Goal: Task Accomplishment & Management: Manage account settings

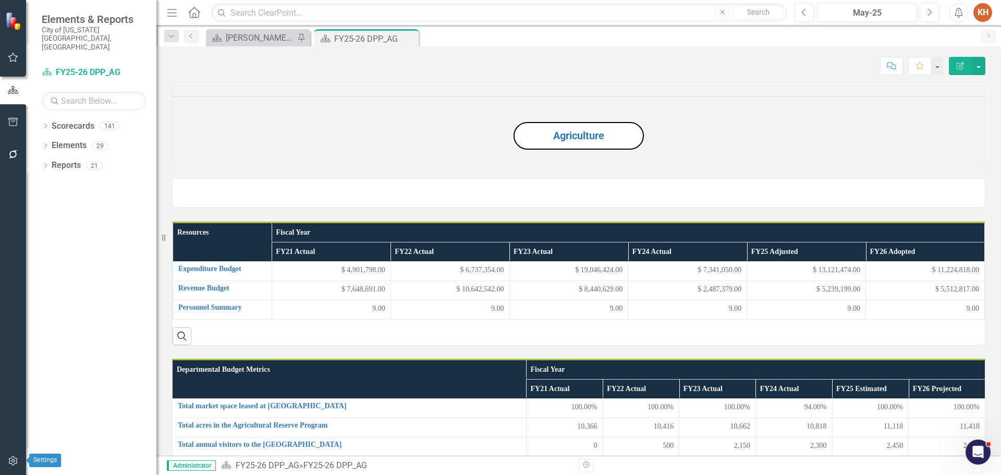
click at [12, 461] on icon "button" at bounding box center [12, 460] width 9 height 9
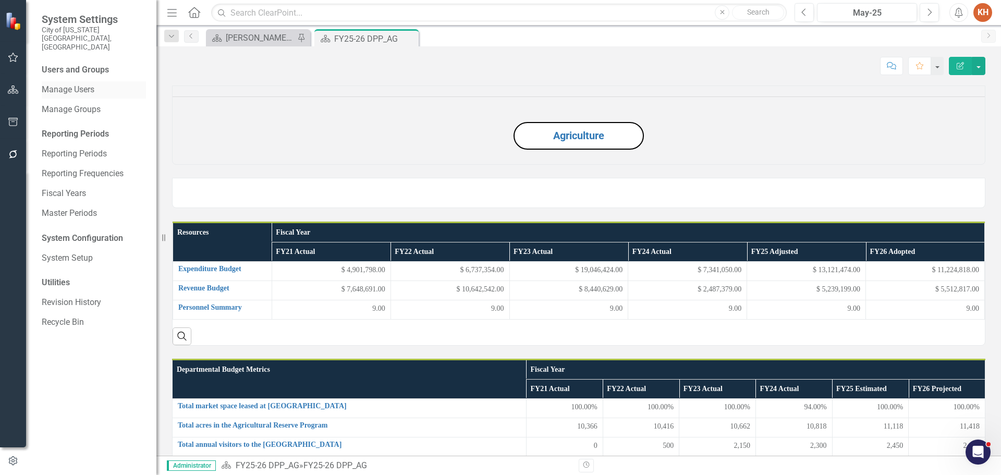
click at [70, 84] on link "Manage Users" at bounding box center [94, 90] width 104 height 12
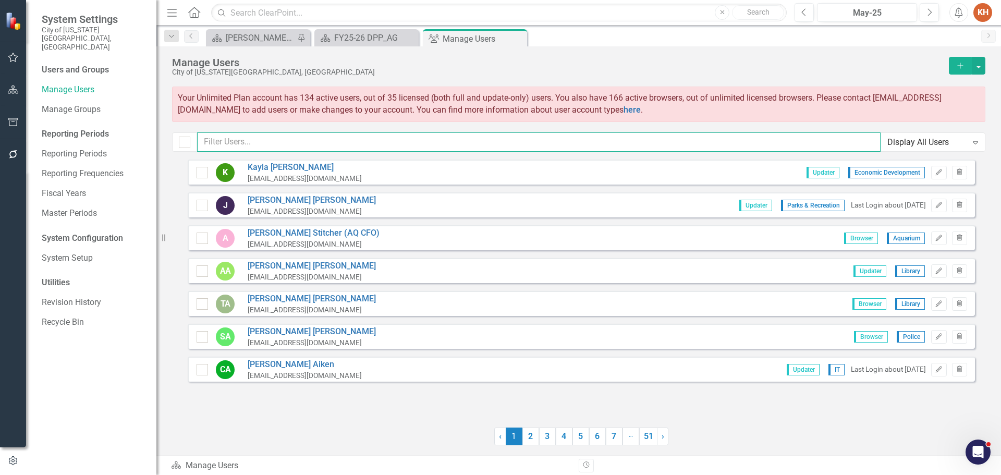
click at [334, 142] on input "text" at bounding box center [539, 141] width 684 height 19
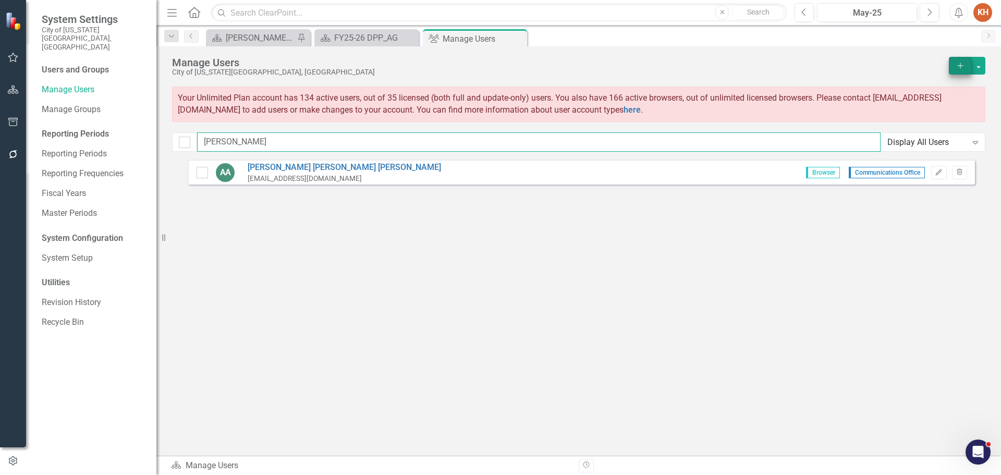
type input "[PERSON_NAME]"
click at [961, 67] on icon "Add" at bounding box center [960, 65] width 9 height 7
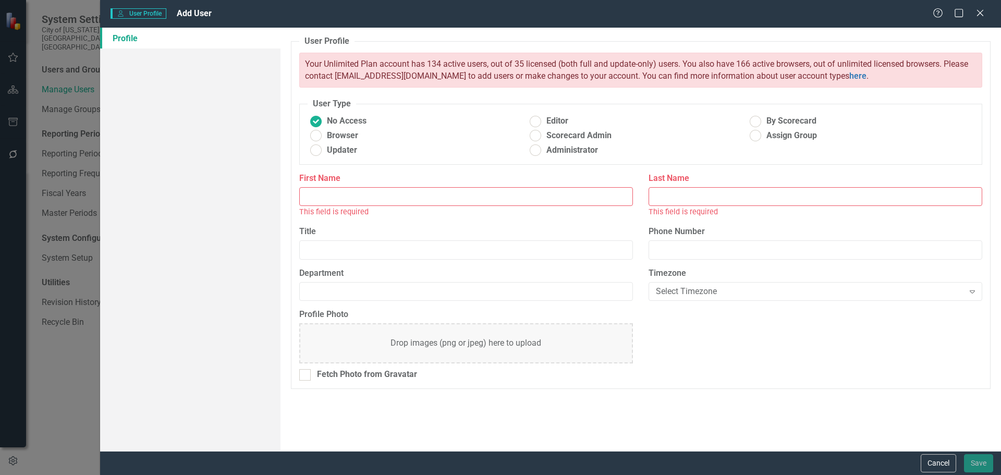
click at [394, 198] on input "First Name" at bounding box center [466, 196] width 334 height 19
type input "[PERSON_NAME]"
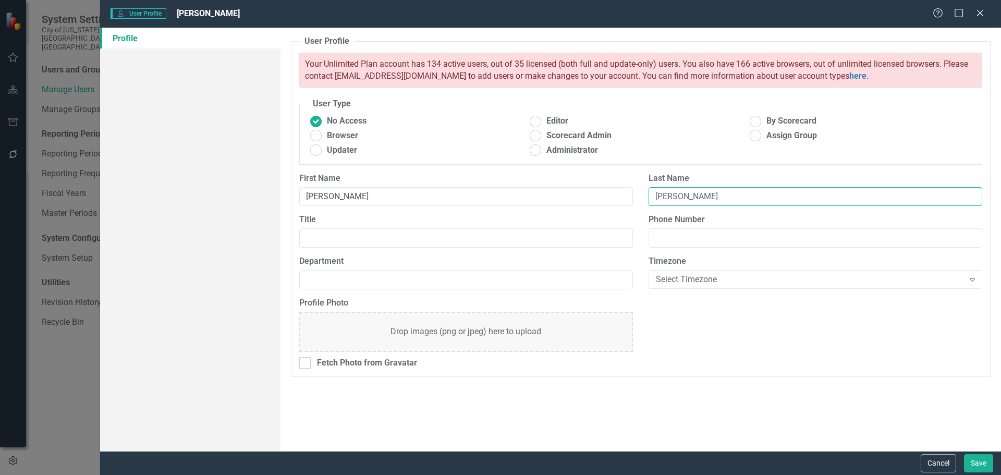
type input "[PERSON_NAME]"
type input "Executive Assistant"
type input "Office of Performance and Accountability"
click at [314, 136] on ins at bounding box center [316, 136] width 16 height 16
click at [314, 136] on input "Browser" at bounding box center [316, 136] width 16 height 16
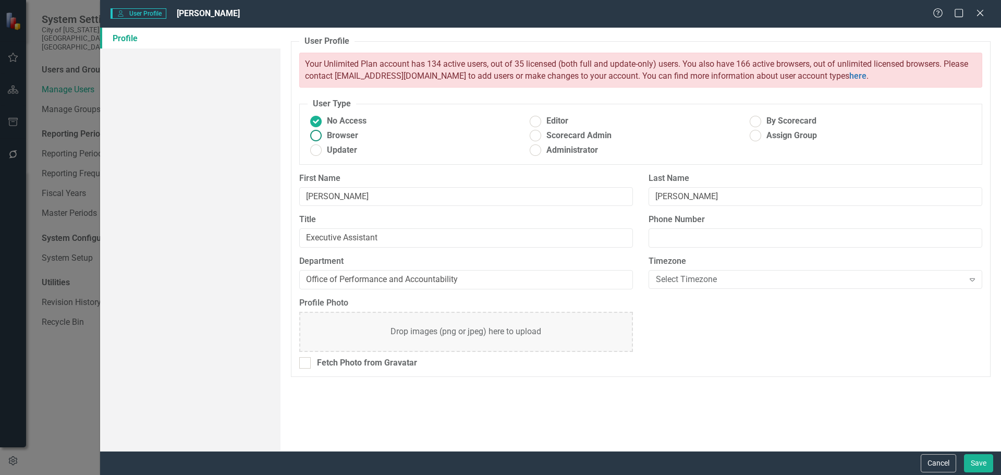
radio input "true"
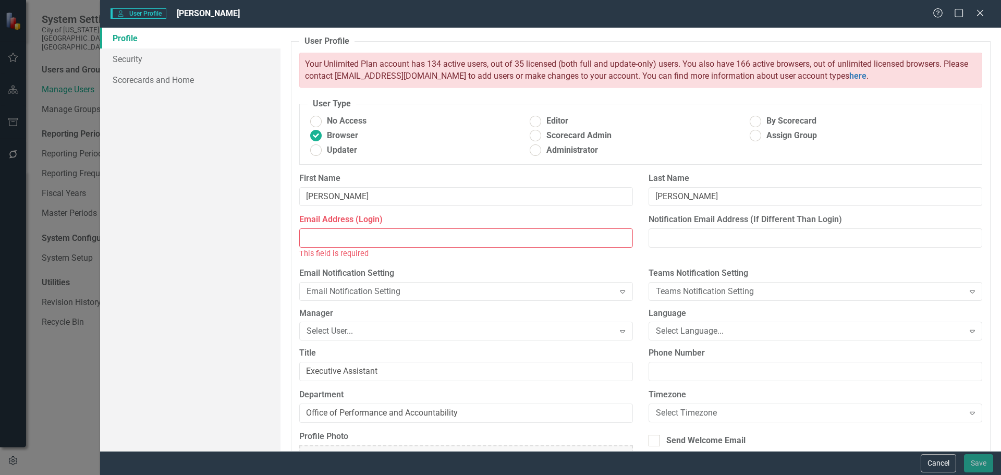
click at [454, 241] on input "Email Address (Login)" at bounding box center [466, 237] width 334 height 19
paste input "[EMAIL_ADDRESS][DOMAIN_NAME]"
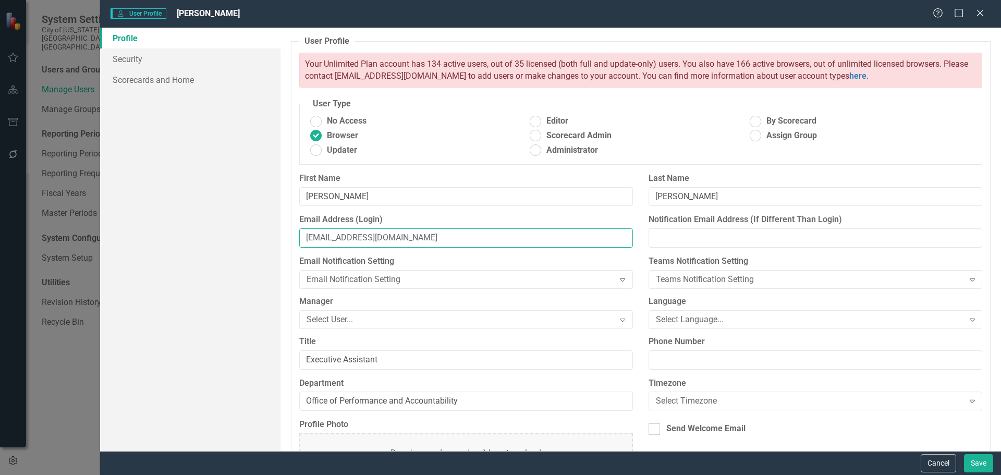
scroll to position [56, 0]
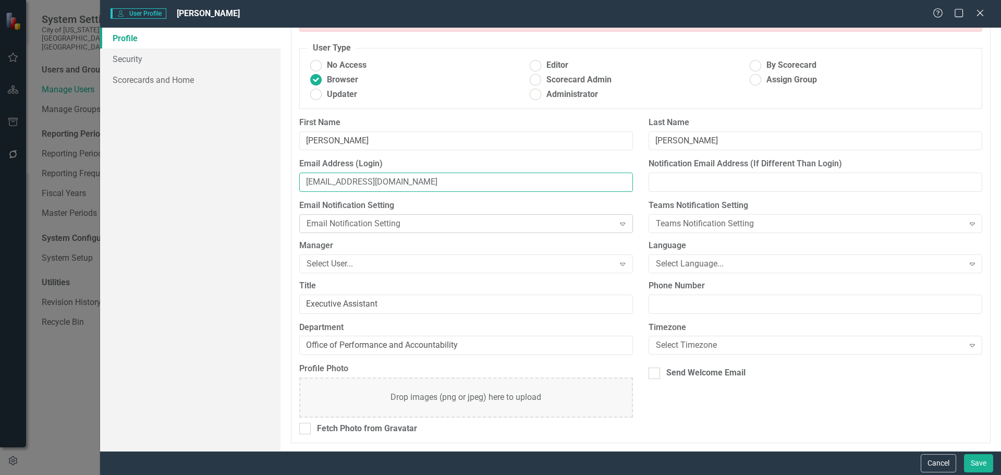
type input "[EMAIL_ADDRESS][DOMAIN_NAME]"
click at [407, 224] on div "Email Notification Setting" at bounding box center [461, 224] width 308 height 12
click at [483, 262] on div "Select User..." at bounding box center [461, 264] width 308 height 12
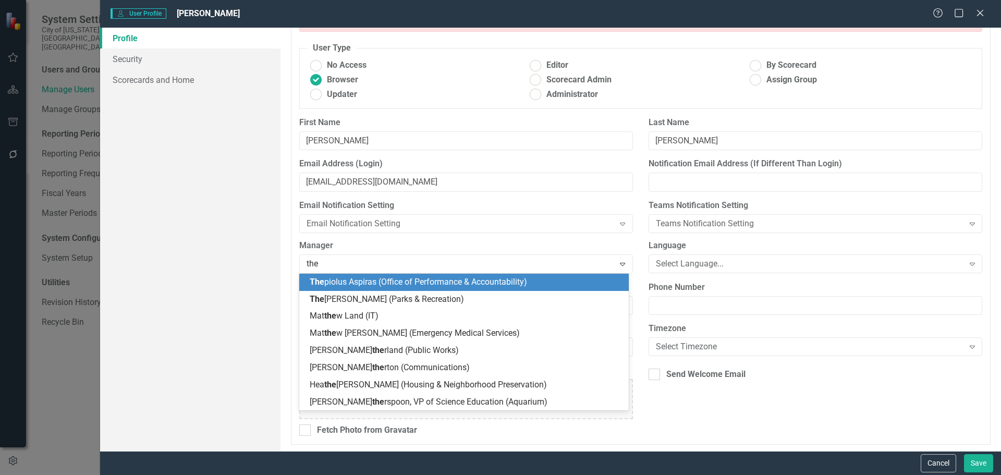
type input "thep"
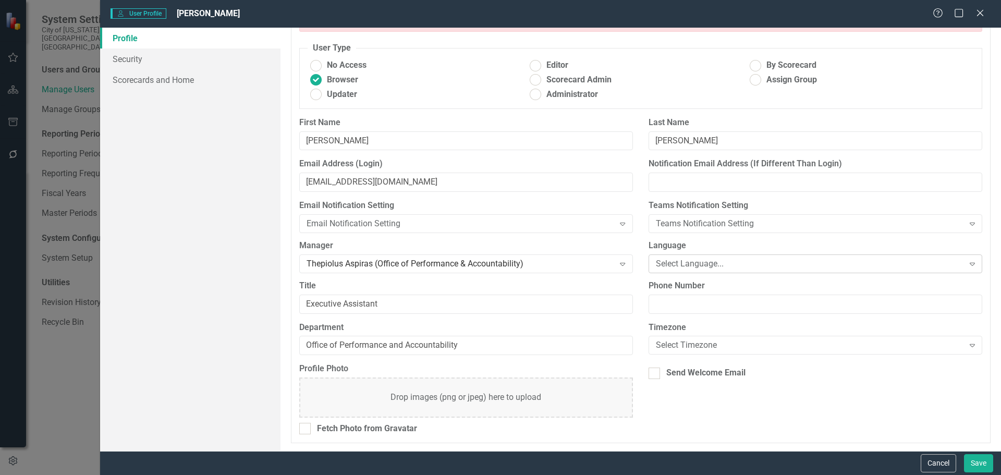
click at [715, 263] on div "Select Language..." at bounding box center [810, 264] width 308 height 12
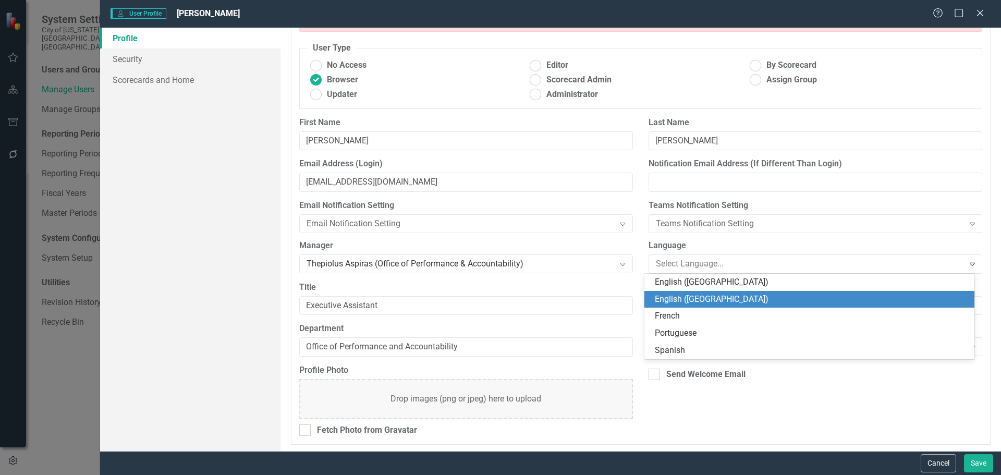
drag, startPoint x: 709, startPoint y: 283, endPoint x: 710, endPoint y: 296, distance: 13.1
click at [711, 296] on div "English ([GEOGRAPHIC_DATA]) English (US) French Portuguese Spanish" at bounding box center [809, 317] width 330 height 86
click at [710, 296] on div "English ([GEOGRAPHIC_DATA])" at bounding box center [811, 300] width 313 height 12
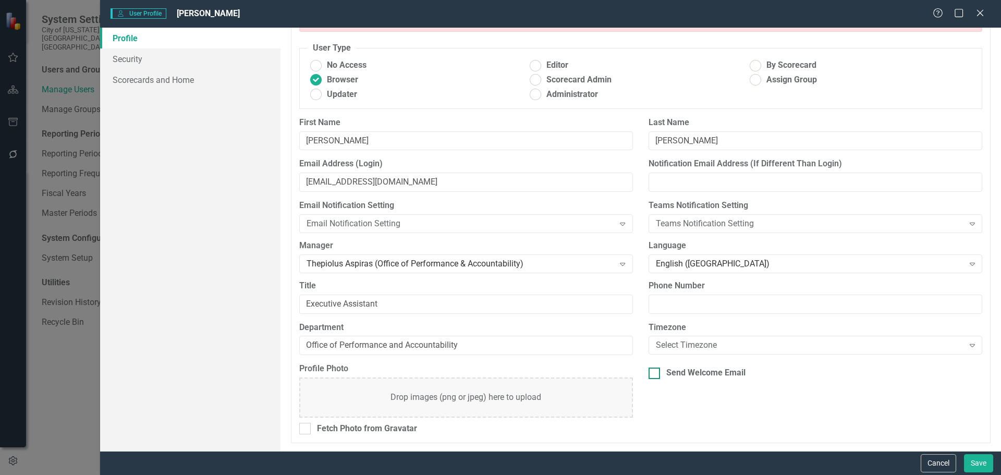
click at [651, 374] on div at bounding box center [654, 373] width 11 height 11
click at [651, 374] on input "Send Welcome Email" at bounding box center [652, 371] width 7 height 7
checkbox input "true"
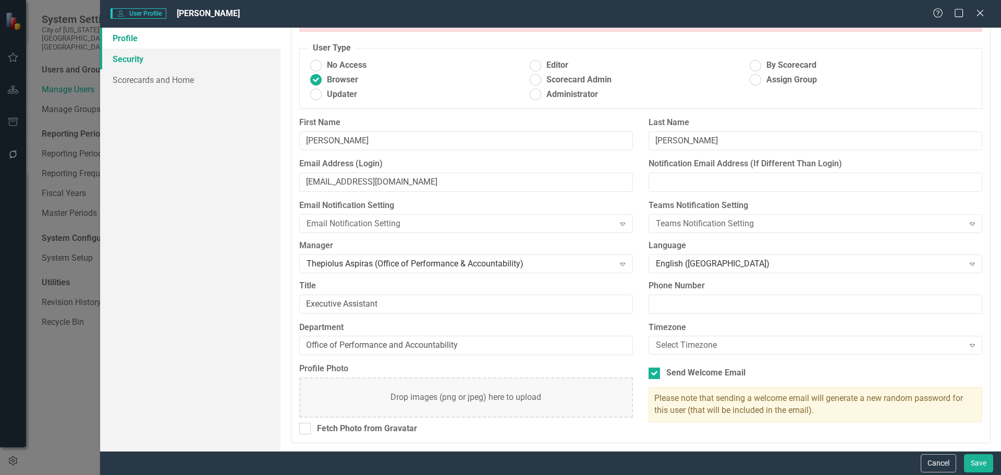
click at [140, 58] on link "Security" at bounding box center [190, 58] width 180 height 21
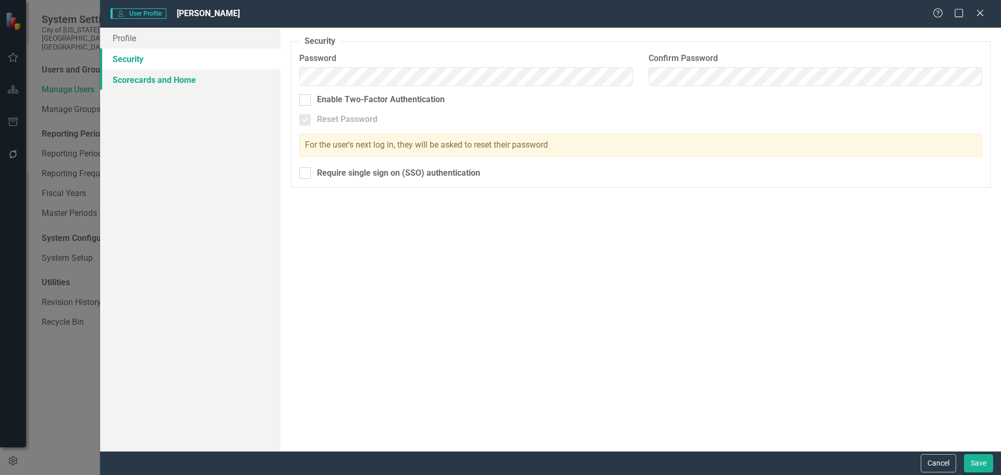
click at [159, 80] on link "Scorecards and Home" at bounding box center [190, 79] width 180 height 21
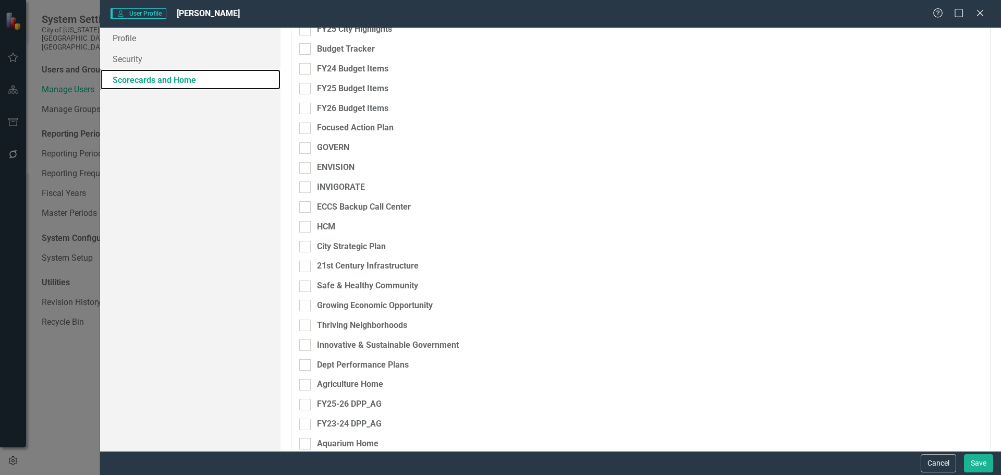
scroll to position [209, 0]
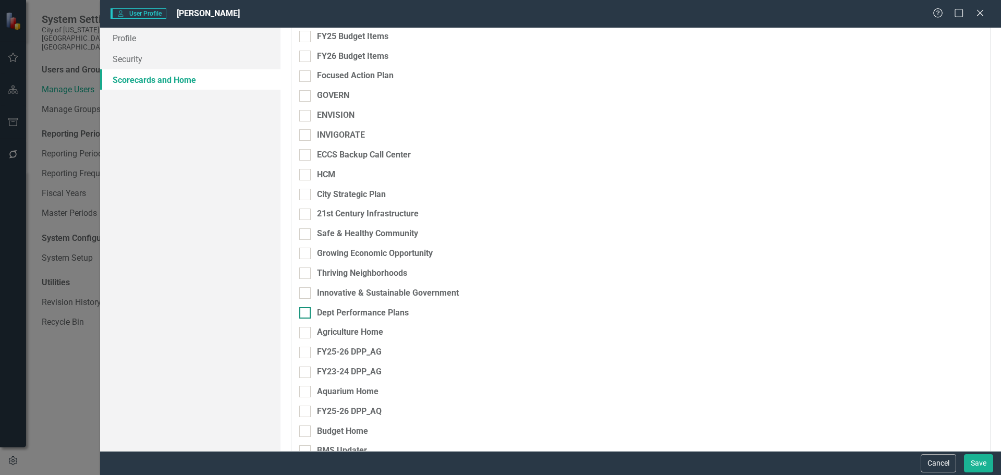
click at [305, 312] on input "Dept Performance Plans" at bounding box center [302, 310] width 7 height 7
checkbox input "true"
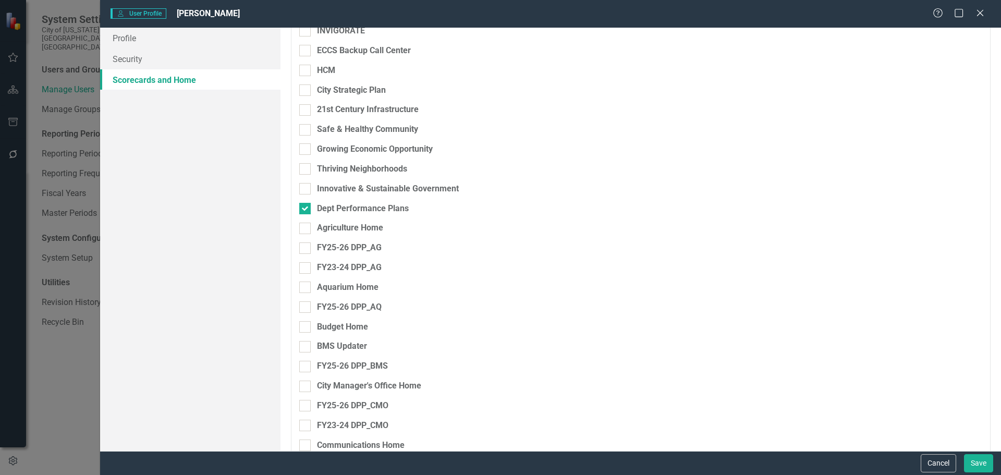
scroll to position [261, 0]
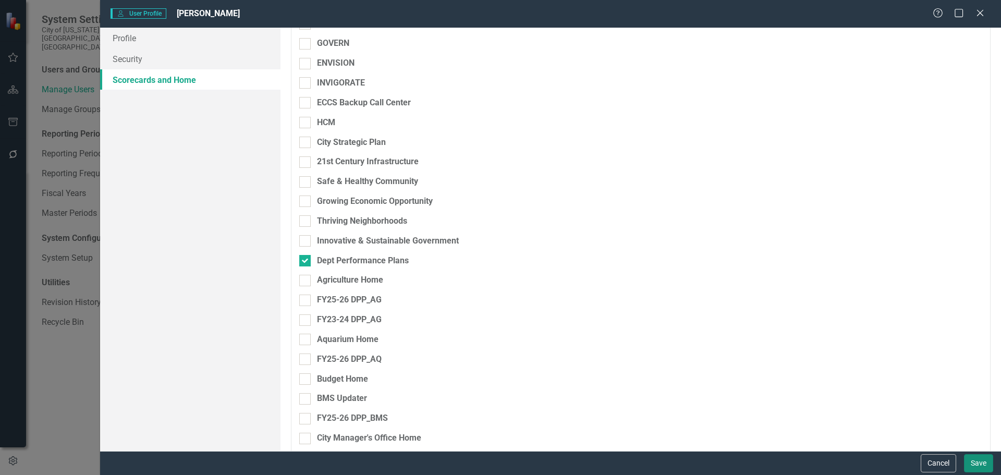
click at [975, 464] on button "Save" at bounding box center [978, 463] width 29 height 18
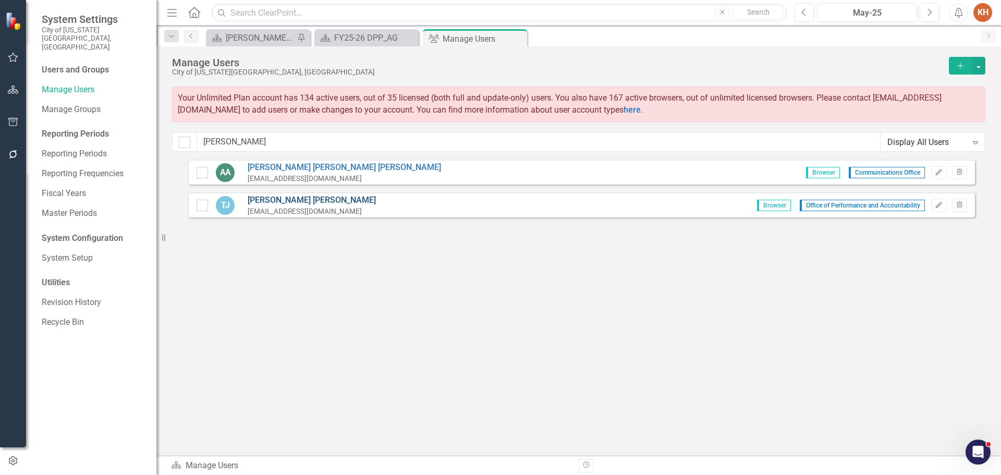
click at [279, 197] on link "[PERSON_NAME]" at bounding box center [312, 200] width 128 height 12
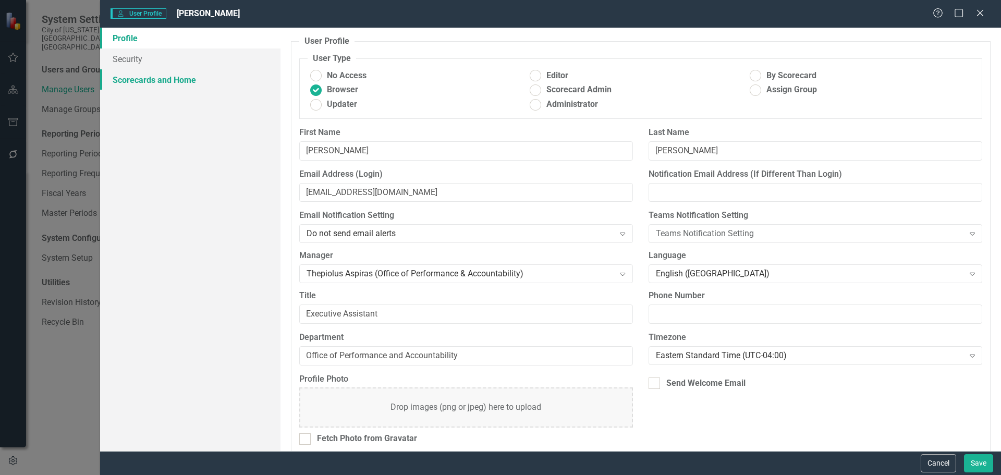
click at [165, 86] on link "Scorecards and Home" at bounding box center [190, 79] width 180 height 21
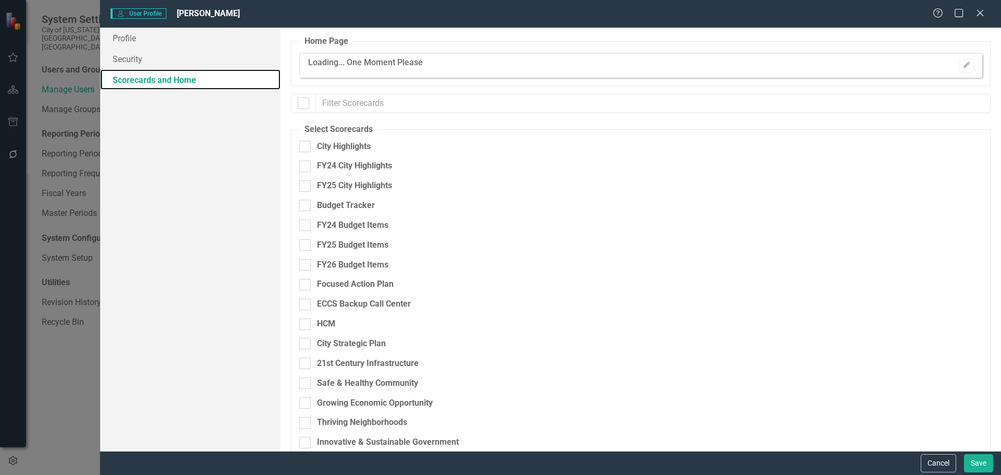
checkbox input "false"
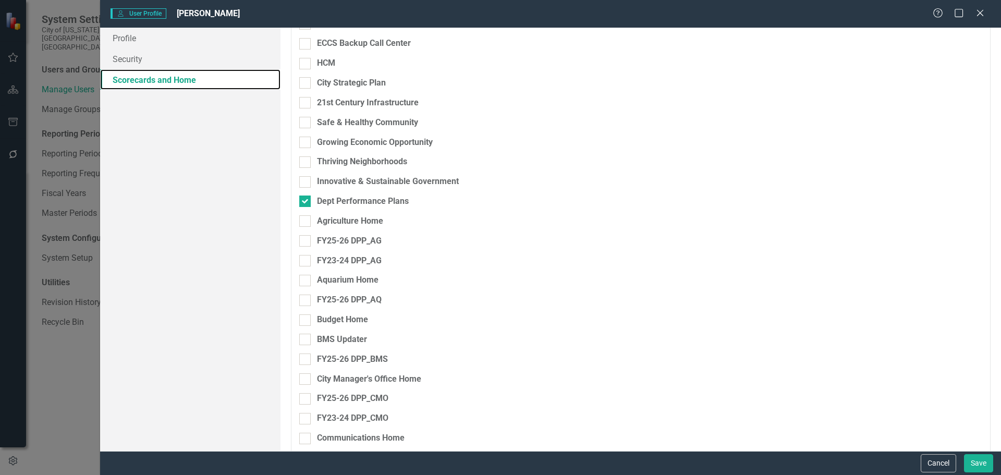
scroll to position [0, 0]
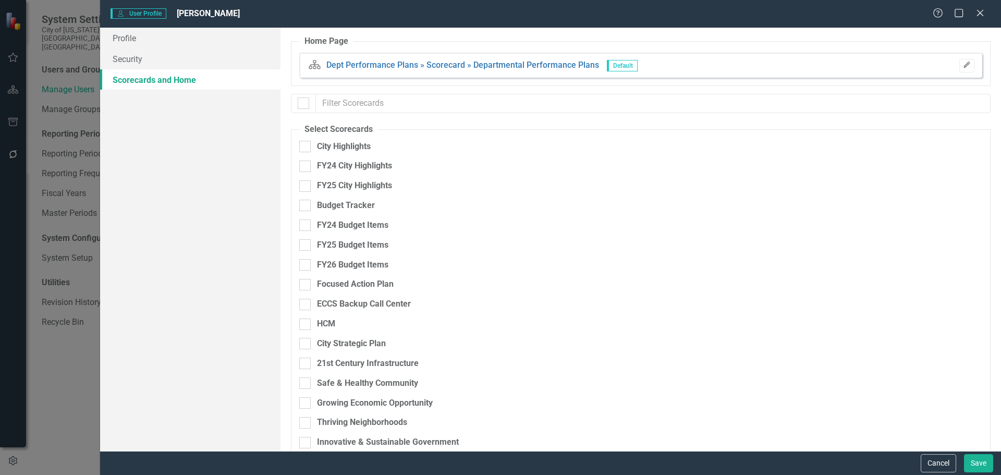
click at [959, 63] on button "Edit" at bounding box center [966, 66] width 15 height 14
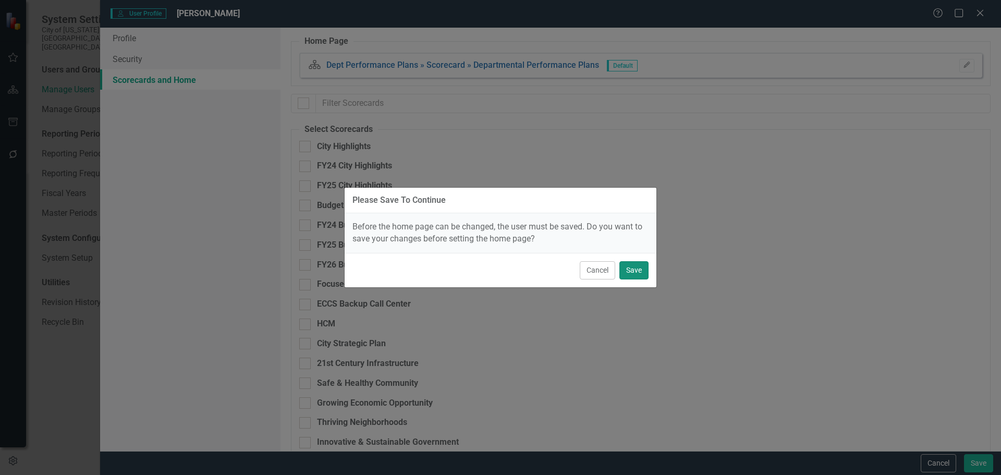
click at [622, 278] on button "Save" at bounding box center [633, 270] width 29 height 18
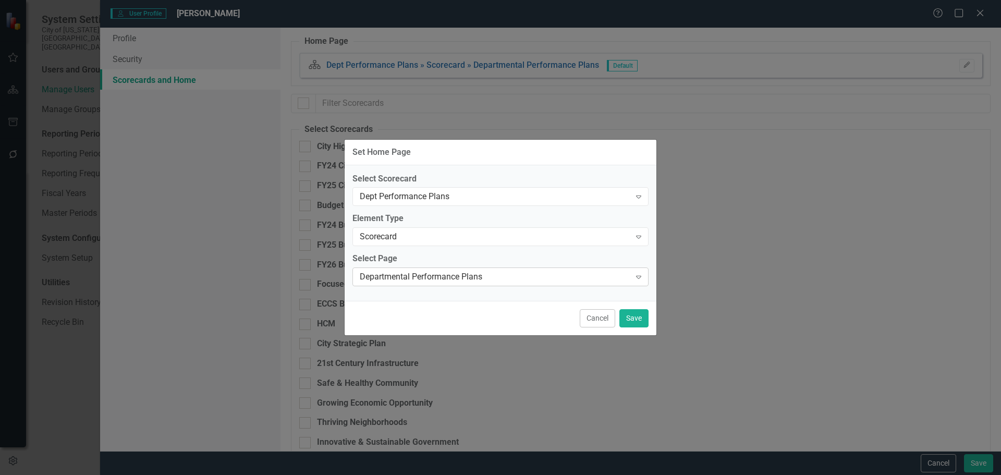
click at [465, 275] on div "Departmental Performance Plans" at bounding box center [495, 277] width 271 height 12
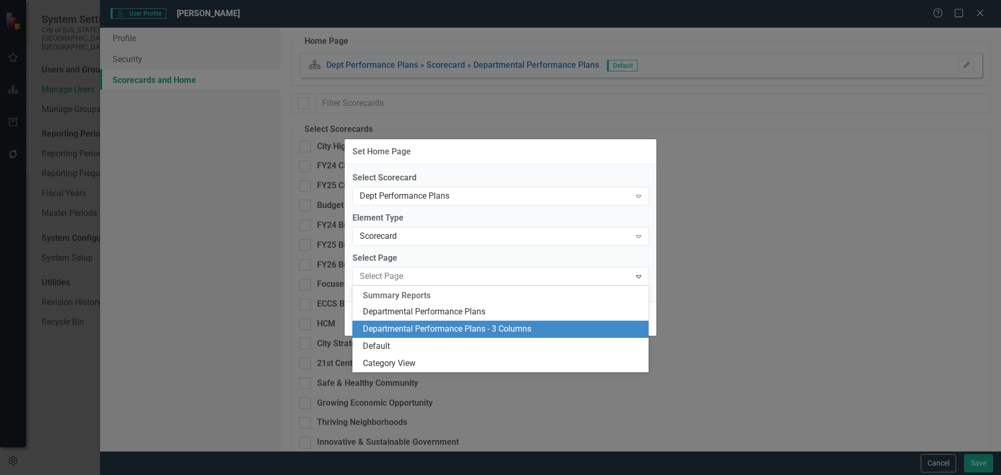
click at [493, 329] on div "Departmental Performance Plans - 3 Columns" at bounding box center [502, 329] width 279 height 12
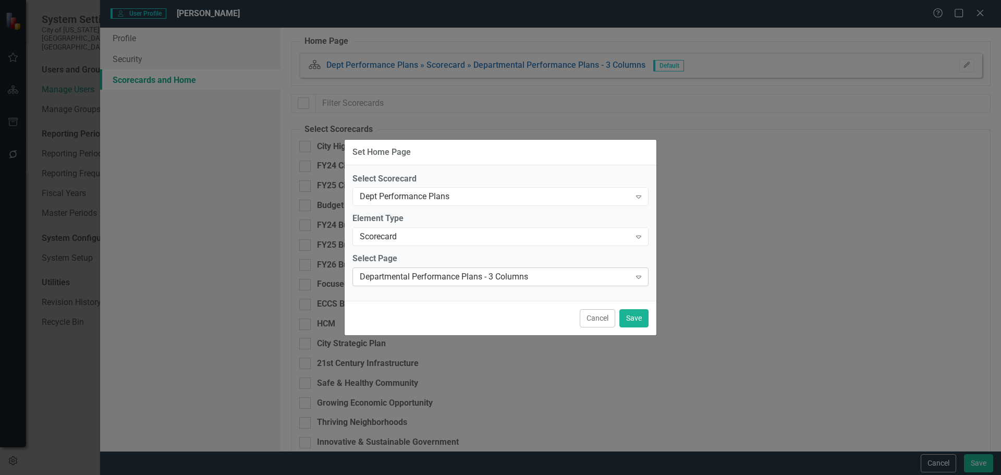
click at [628, 277] on div "Departmental Performance Plans - 3 Columns" at bounding box center [495, 277] width 271 height 12
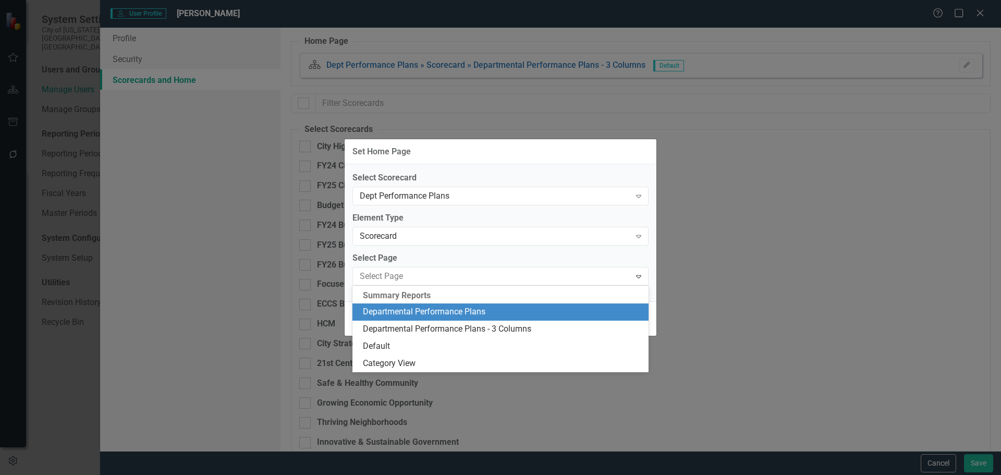
click at [596, 311] on div "Departmental Performance Plans" at bounding box center [502, 312] width 279 height 12
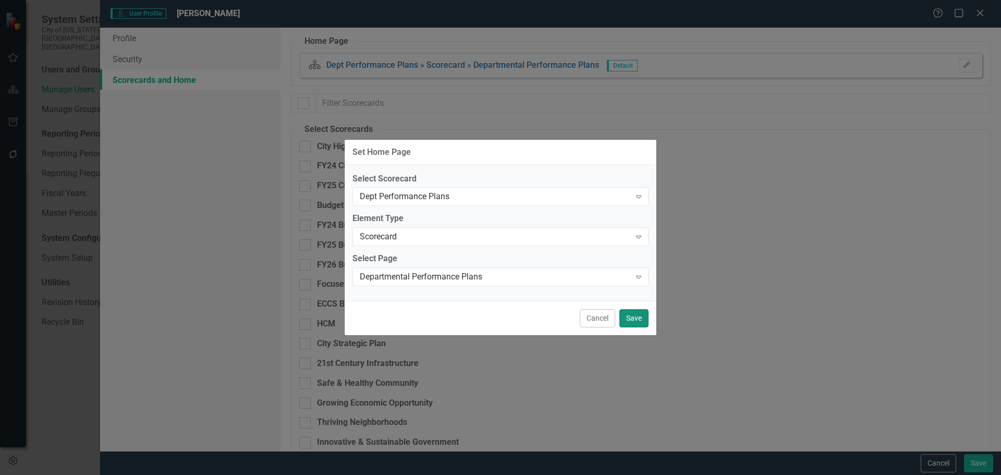
click at [632, 314] on button "Save" at bounding box center [633, 318] width 29 height 18
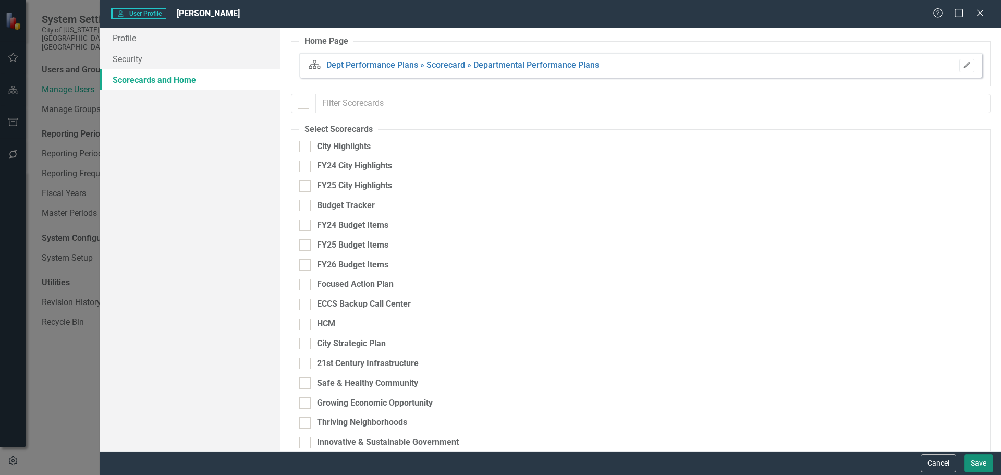
click at [977, 465] on button "Save" at bounding box center [978, 463] width 29 height 18
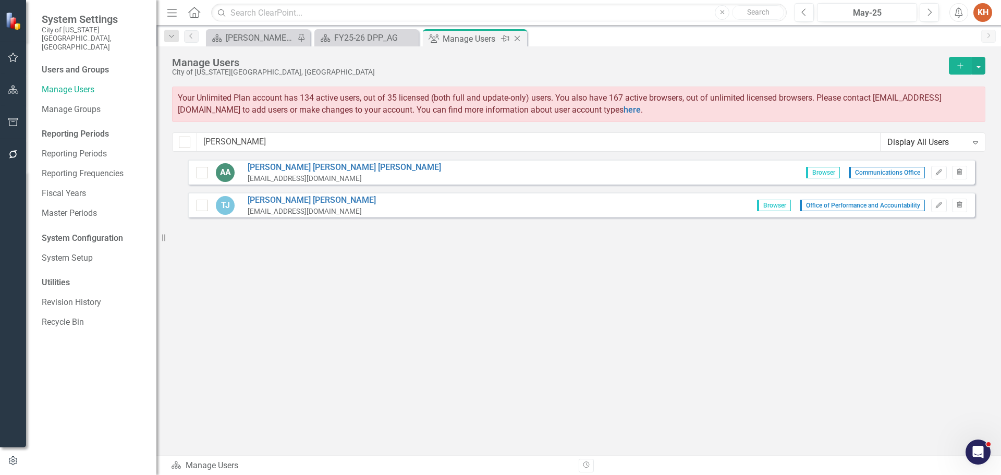
click at [520, 41] on icon "Close" at bounding box center [517, 38] width 10 height 8
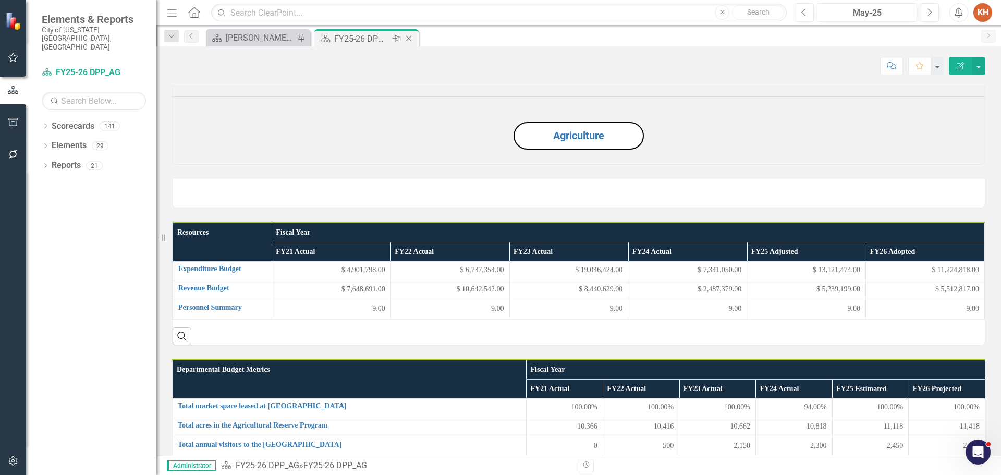
click at [412, 36] on icon "Close" at bounding box center [409, 38] width 10 height 8
